Goal: Browse casually

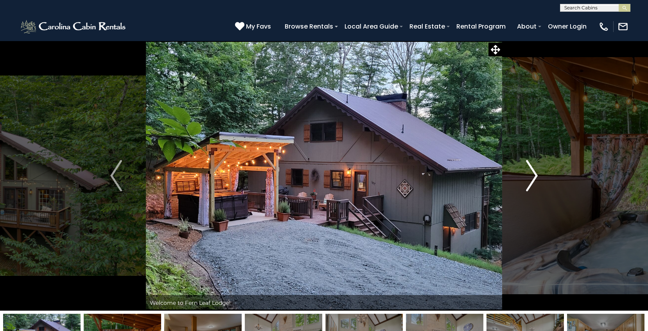
click at [535, 176] on img "Next" at bounding box center [532, 175] width 12 height 31
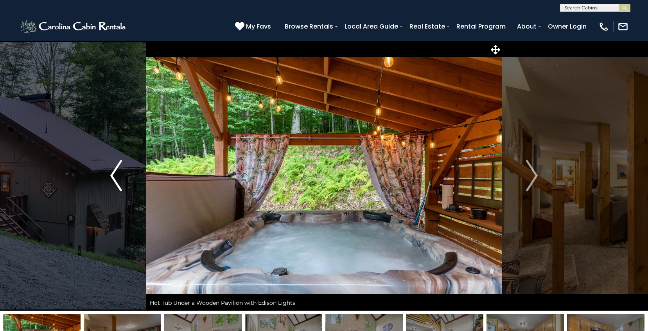
click at [117, 173] on img "Previous" at bounding box center [116, 175] width 12 height 31
click at [118, 172] on img "Previous" at bounding box center [116, 175] width 12 height 31
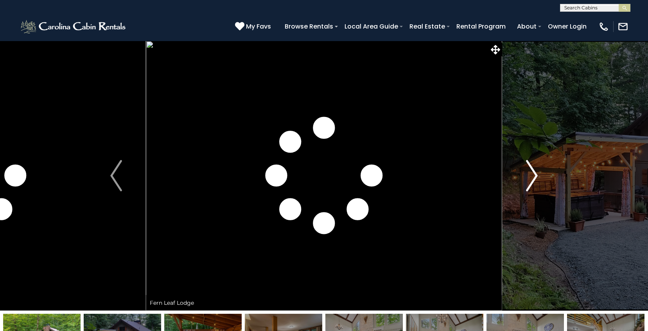
click at [532, 174] on img "Next" at bounding box center [532, 175] width 12 height 31
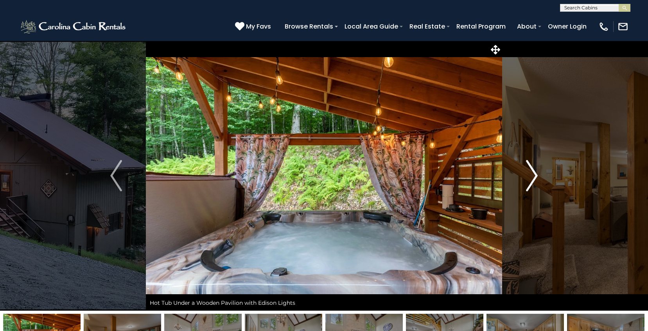
click at [533, 175] on img "Next" at bounding box center [532, 175] width 12 height 31
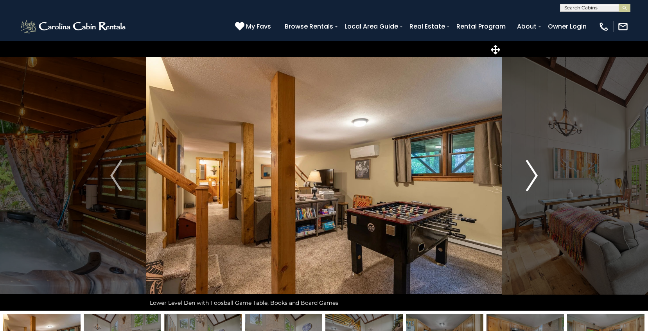
click at [533, 175] on img "Next" at bounding box center [532, 175] width 12 height 31
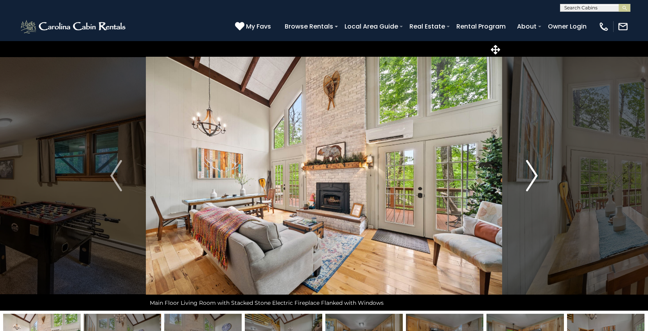
click at [534, 174] on img "Next" at bounding box center [532, 175] width 12 height 31
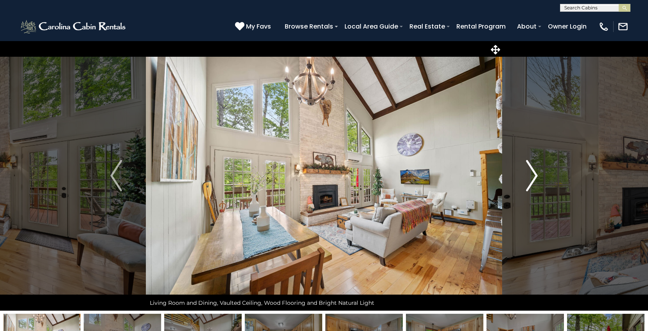
click at [533, 173] on img "Next" at bounding box center [532, 175] width 12 height 31
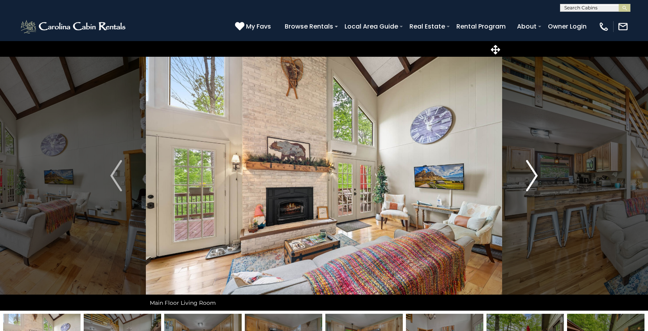
click at [533, 173] on img "Next" at bounding box center [532, 175] width 12 height 31
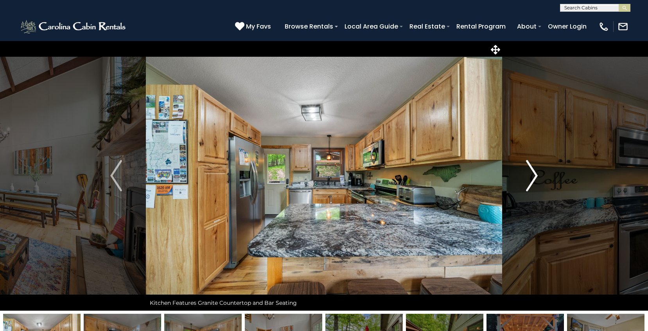
click at [533, 173] on img "Next" at bounding box center [532, 175] width 12 height 31
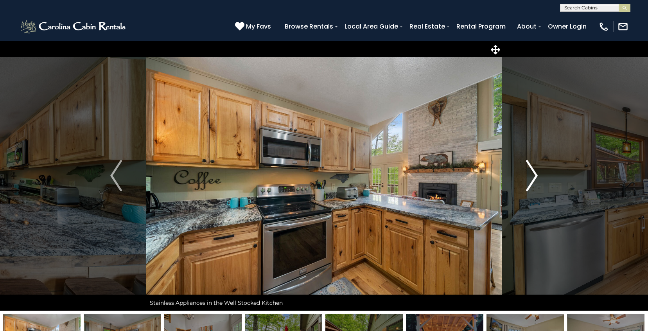
click at [533, 173] on img "Next" at bounding box center [532, 175] width 12 height 31
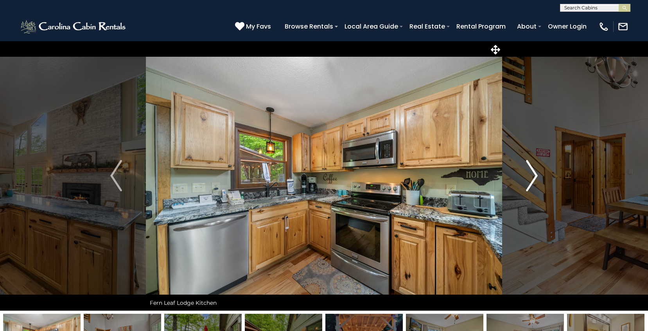
click at [533, 173] on img "Next" at bounding box center [532, 175] width 12 height 31
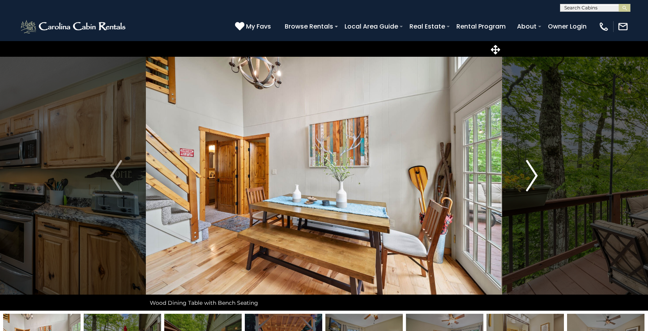
click at [533, 173] on img "Next" at bounding box center [532, 175] width 12 height 31
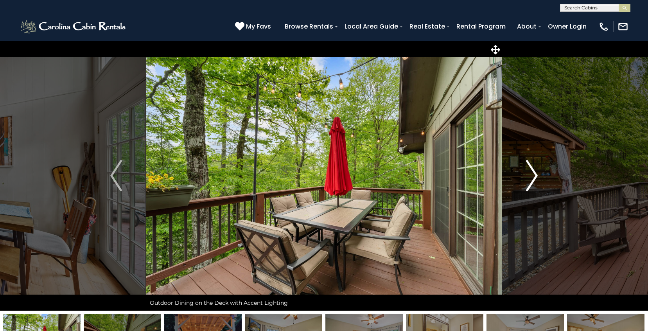
click at [533, 173] on img "Next" at bounding box center [532, 175] width 12 height 31
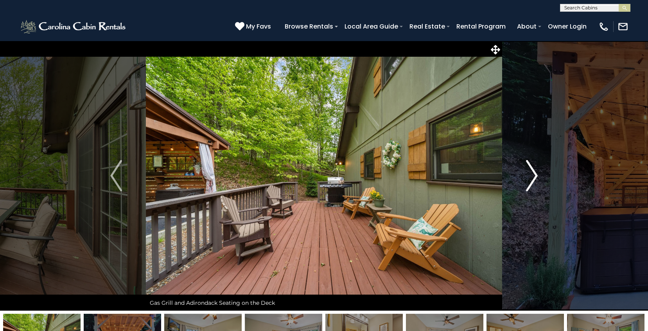
click at [533, 173] on img "Next" at bounding box center [532, 175] width 12 height 31
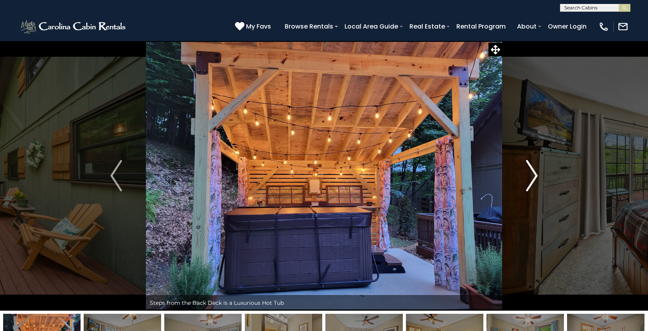
click at [533, 173] on img "Next" at bounding box center [532, 175] width 12 height 31
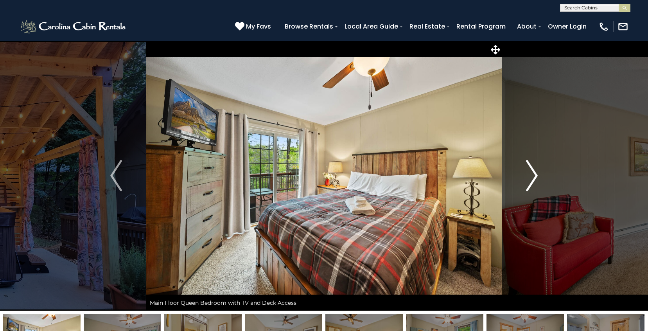
click at [533, 173] on img "Next" at bounding box center [532, 175] width 12 height 31
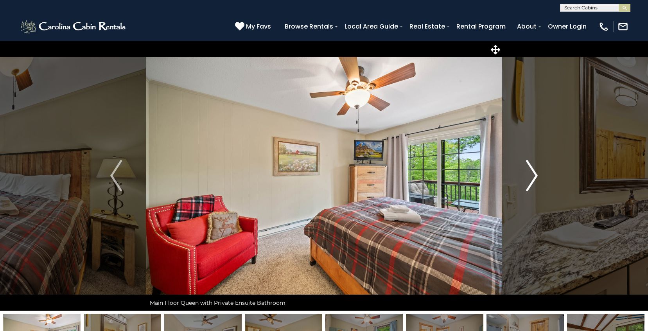
click at [533, 173] on img "Next" at bounding box center [532, 175] width 12 height 31
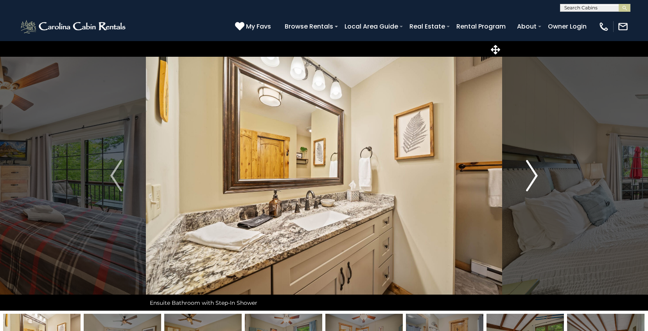
click at [533, 173] on img "Next" at bounding box center [532, 175] width 12 height 31
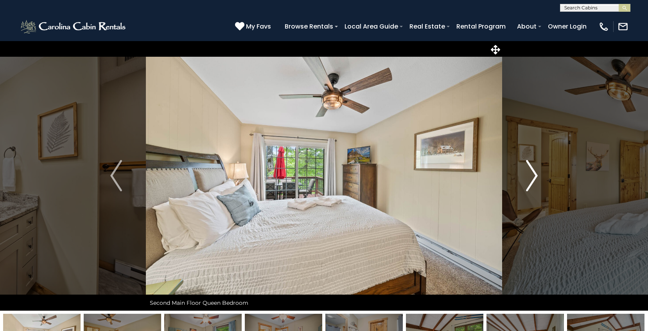
click at [533, 173] on img "Next" at bounding box center [532, 175] width 12 height 31
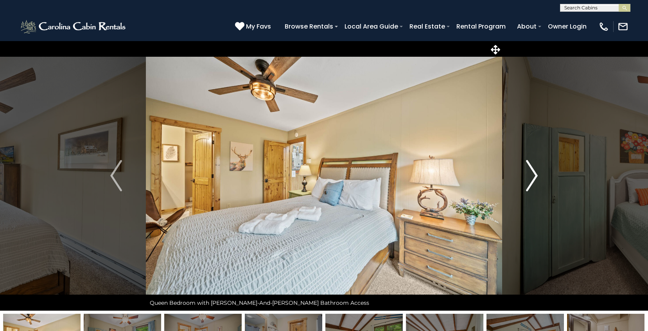
click at [533, 173] on img "Next" at bounding box center [532, 175] width 12 height 31
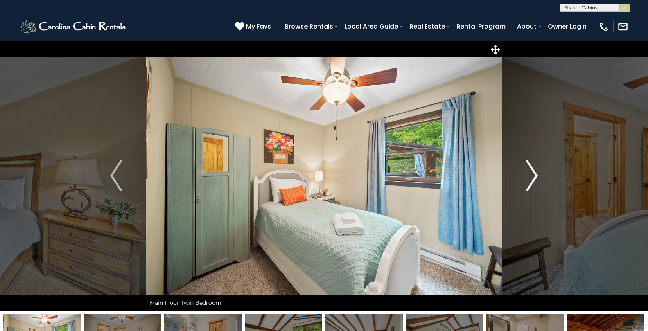
click at [533, 173] on img "Next" at bounding box center [532, 175] width 12 height 31
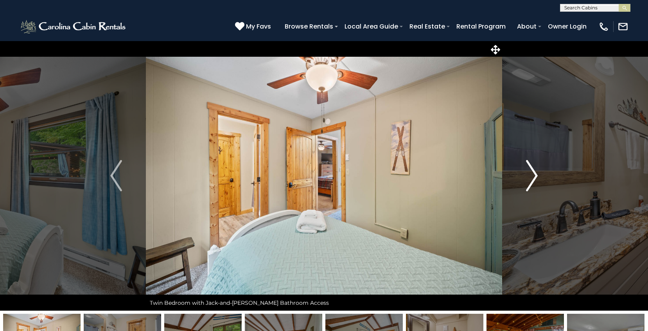
click at [533, 173] on img "Next" at bounding box center [532, 175] width 12 height 31
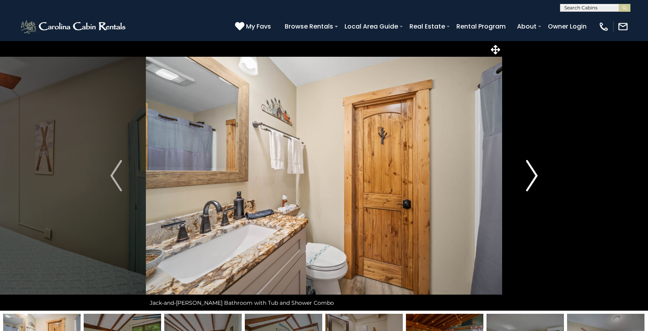
click at [533, 173] on img "Next" at bounding box center [532, 175] width 12 height 31
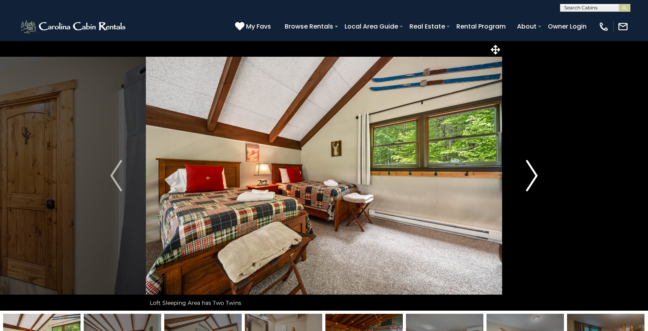
click at [533, 173] on img "Next" at bounding box center [532, 175] width 12 height 31
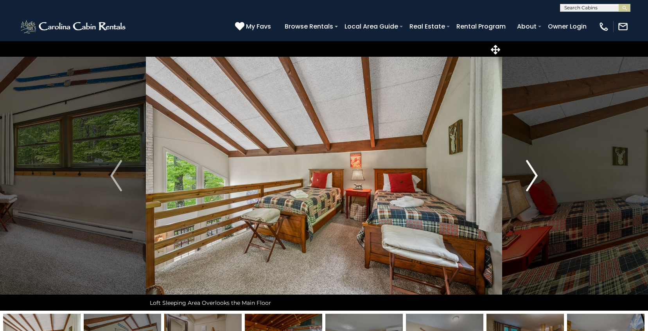
click at [533, 173] on img "Next" at bounding box center [532, 175] width 12 height 31
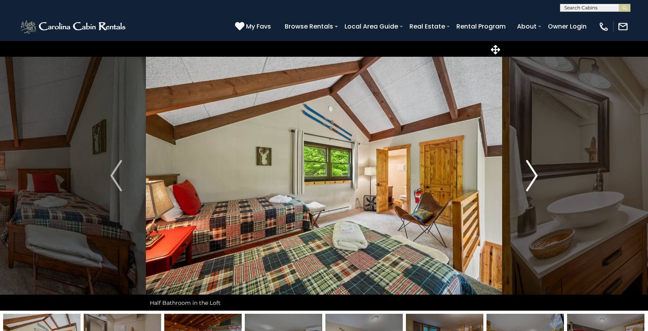
click at [533, 173] on img "Next" at bounding box center [532, 175] width 12 height 31
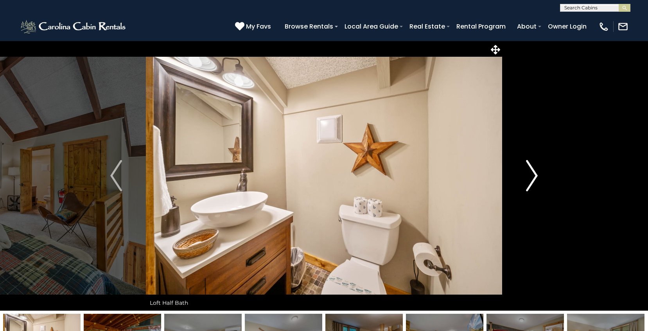
click at [533, 173] on img "Next" at bounding box center [532, 175] width 12 height 31
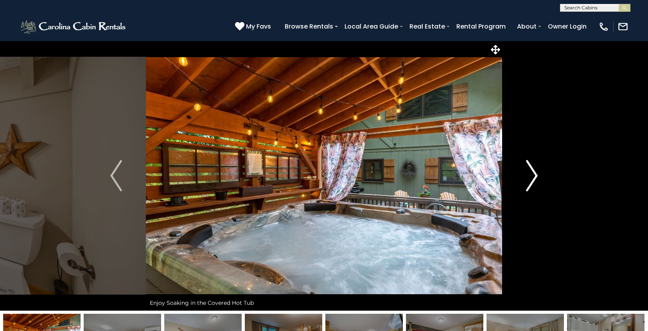
click at [533, 173] on img "Next" at bounding box center [532, 175] width 12 height 31
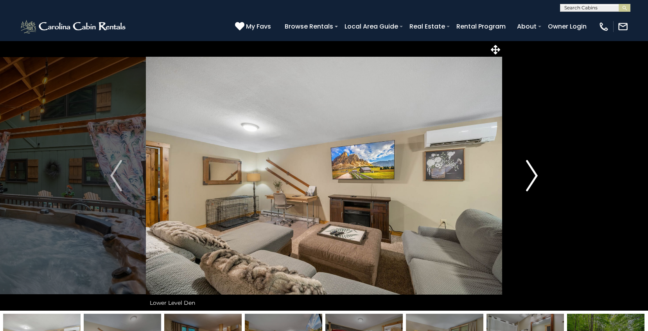
click at [533, 173] on img "Next" at bounding box center [532, 175] width 12 height 31
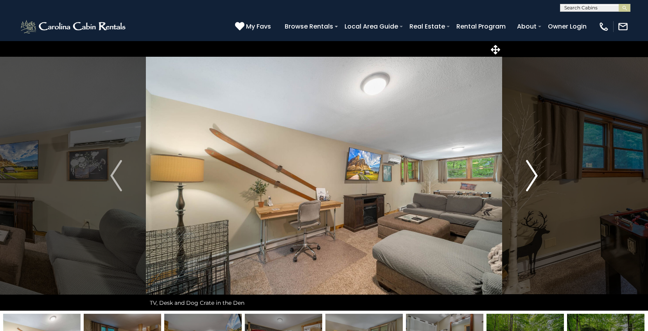
click at [533, 173] on img "Next" at bounding box center [532, 175] width 12 height 31
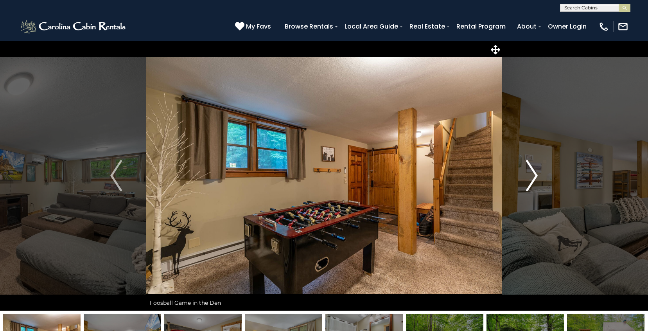
click at [533, 173] on img "Next" at bounding box center [532, 175] width 12 height 31
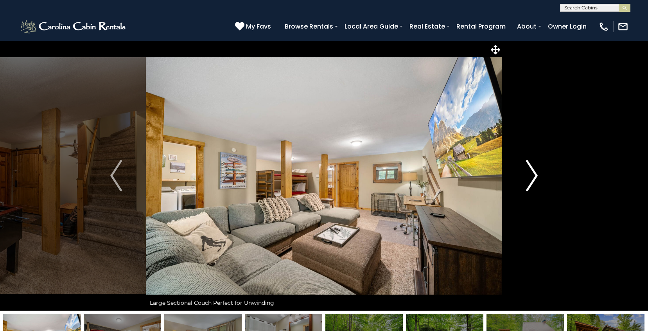
click at [535, 174] on img "Next" at bounding box center [532, 175] width 12 height 31
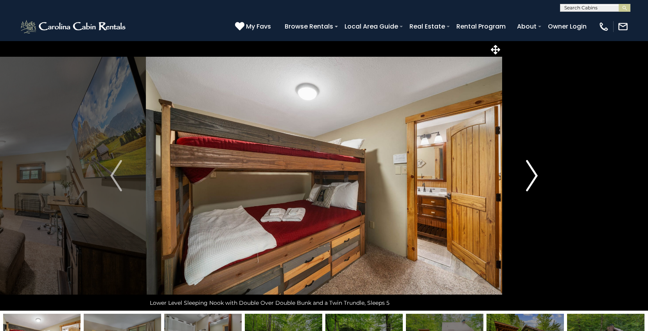
click at [535, 174] on img "Next" at bounding box center [532, 175] width 12 height 31
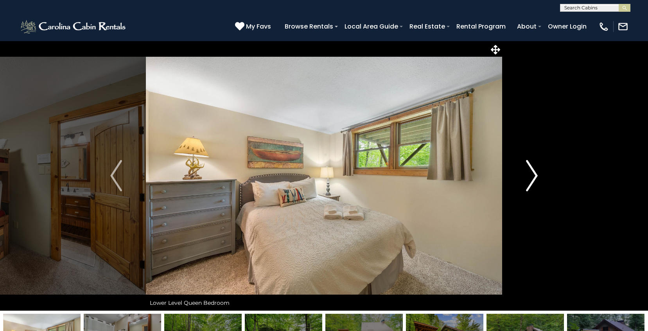
click at [535, 174] on img "Next" at bounding box center [532, 175] width 12 height 31
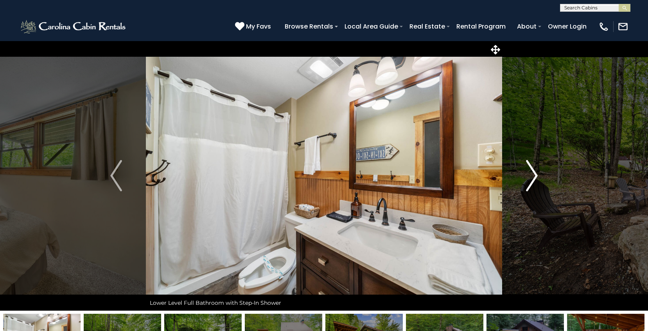
click at [535, 174] on img "Next" at bounding box center [532, 175] width 12 height 31
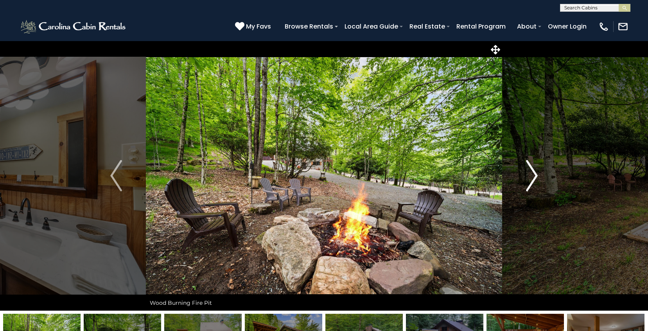
click at [532, 174] on img "Next" at bounding box center [532, 175] width 12 height 31
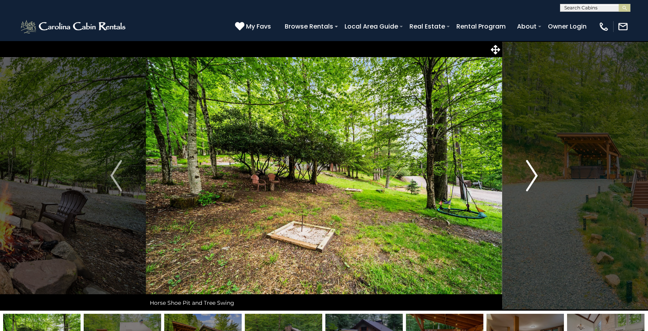
click at [532, 174] on img "Next" at bounding box center [532, 175] width 12 height 31
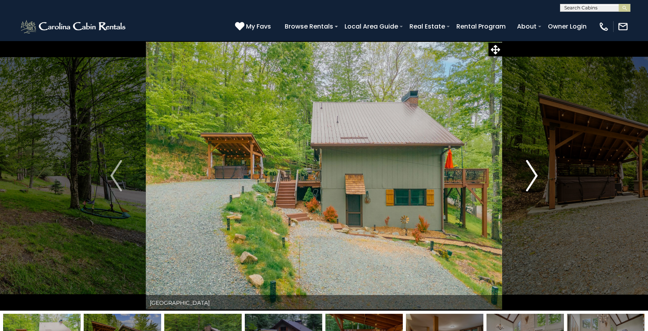
click at [532, 174] on img "Next" at bounding box center [532, 175] width 12 height 31
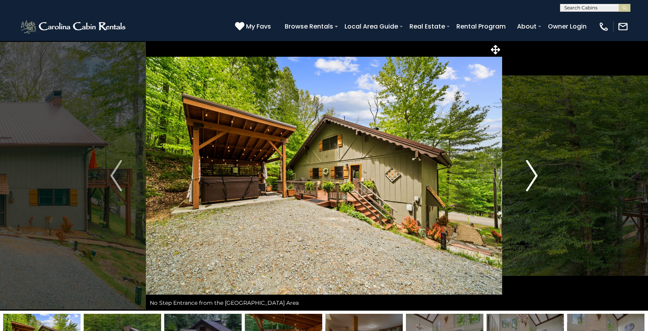
click at [532, 174] on img "Next" at bounding box center [532, 175] width 12 height 31
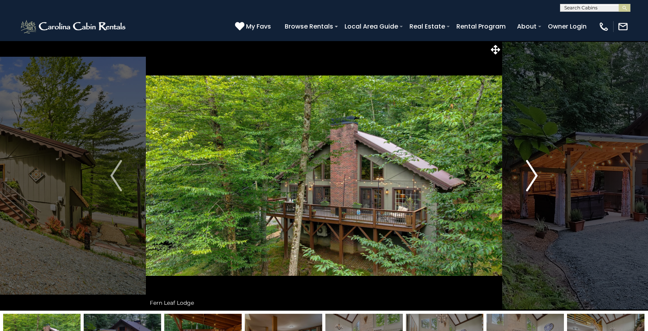
click at [532, 174] on img "Next" at bounding box center [532, 175] width 12 height 31
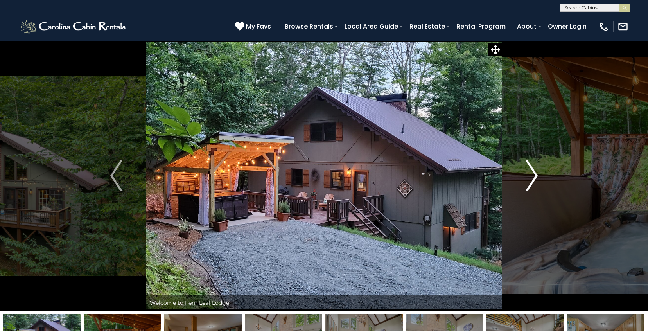
click at [532, 174] on img "Next" at bounding box center [532, 175] width 12 height 31
